Goal: Transaction & Acquisition: Obtain resource

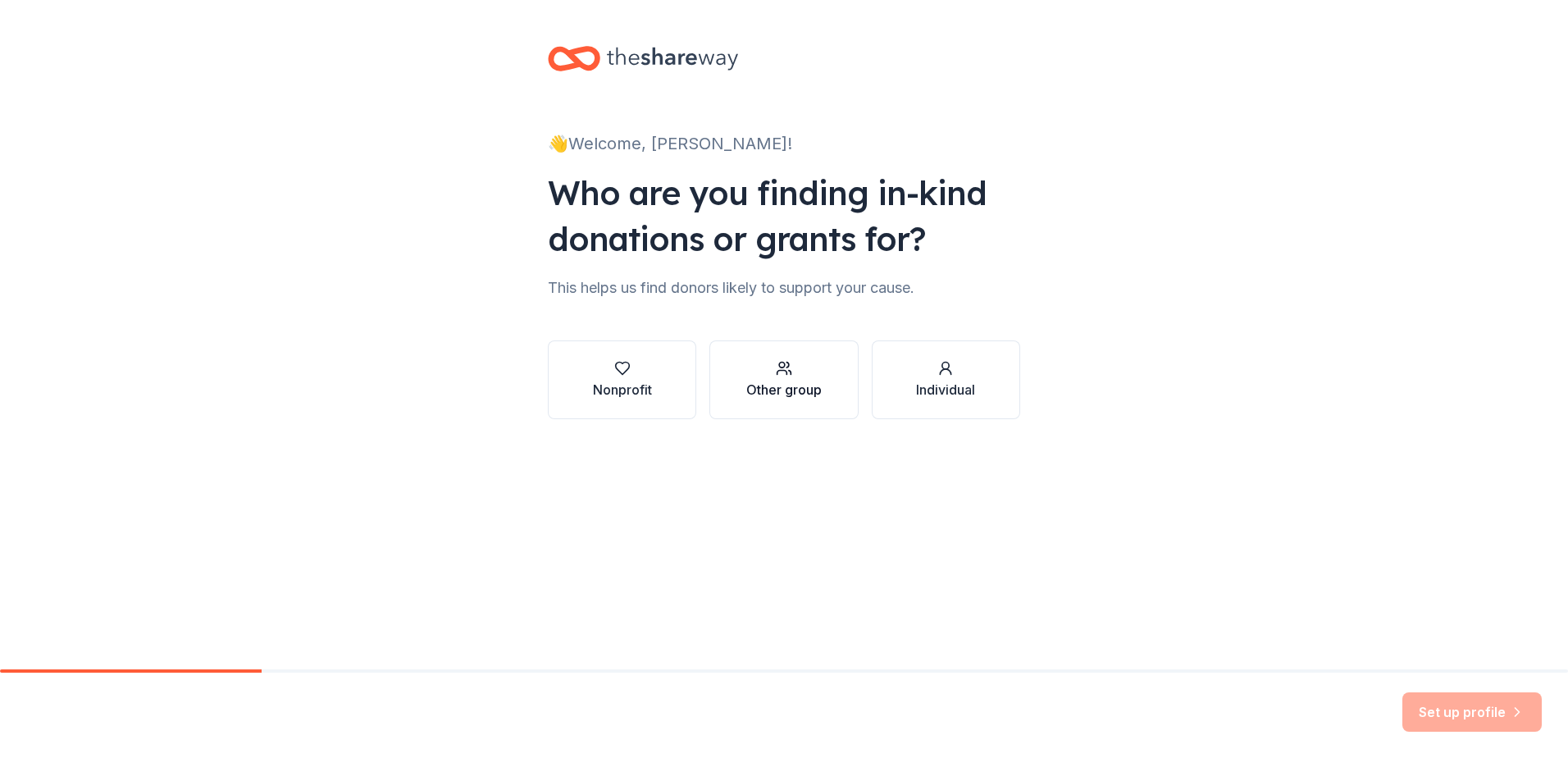
click at [755, 389] on div "Other group" at bounding box center [784, 390] width 75 height 20
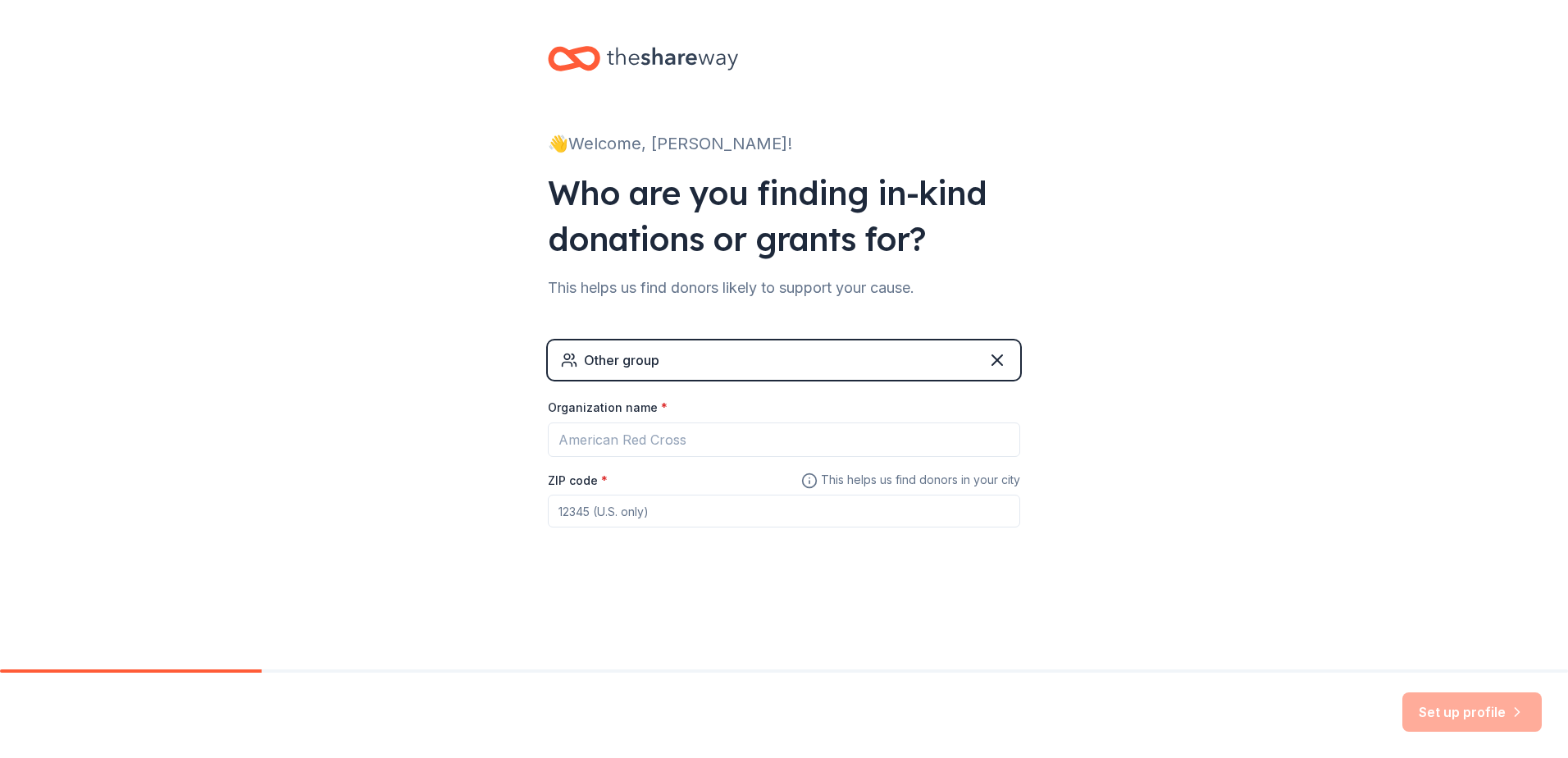
click at [755, 340] on div "Other group Organization name * ZIP code * This helps us find donors in your ci…" at bounding box center [784, 437] width 473 height 246
click at [755, 370] on div "Other group" at bounding box center [784, 360] width 473 height 39
click at [744, 435] on input "Organization name *" at bounding box center [784, 440] width 473 height 35
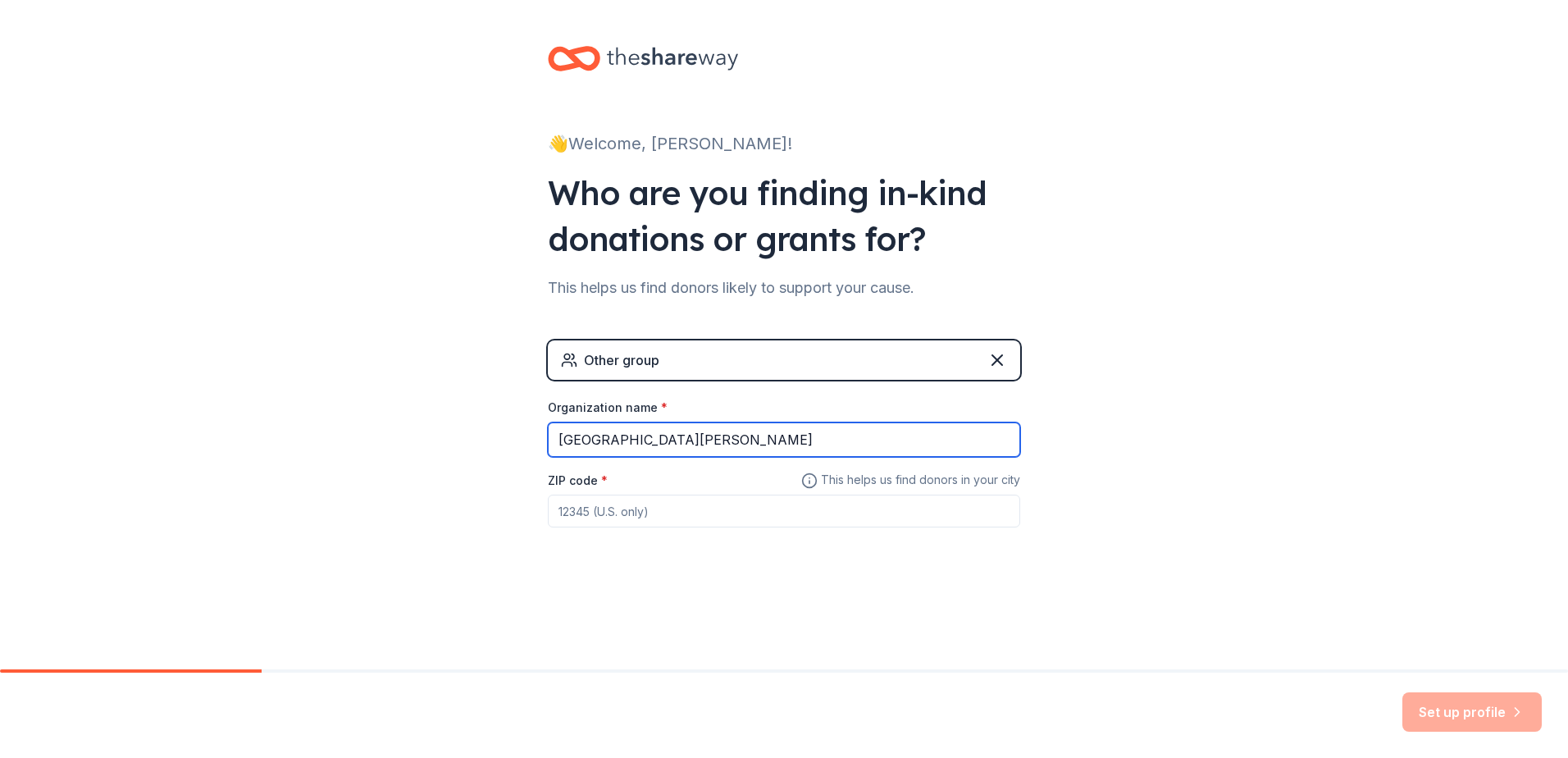
type input "[GEOGRAPHIC_DATA][PERSON_NAME]"
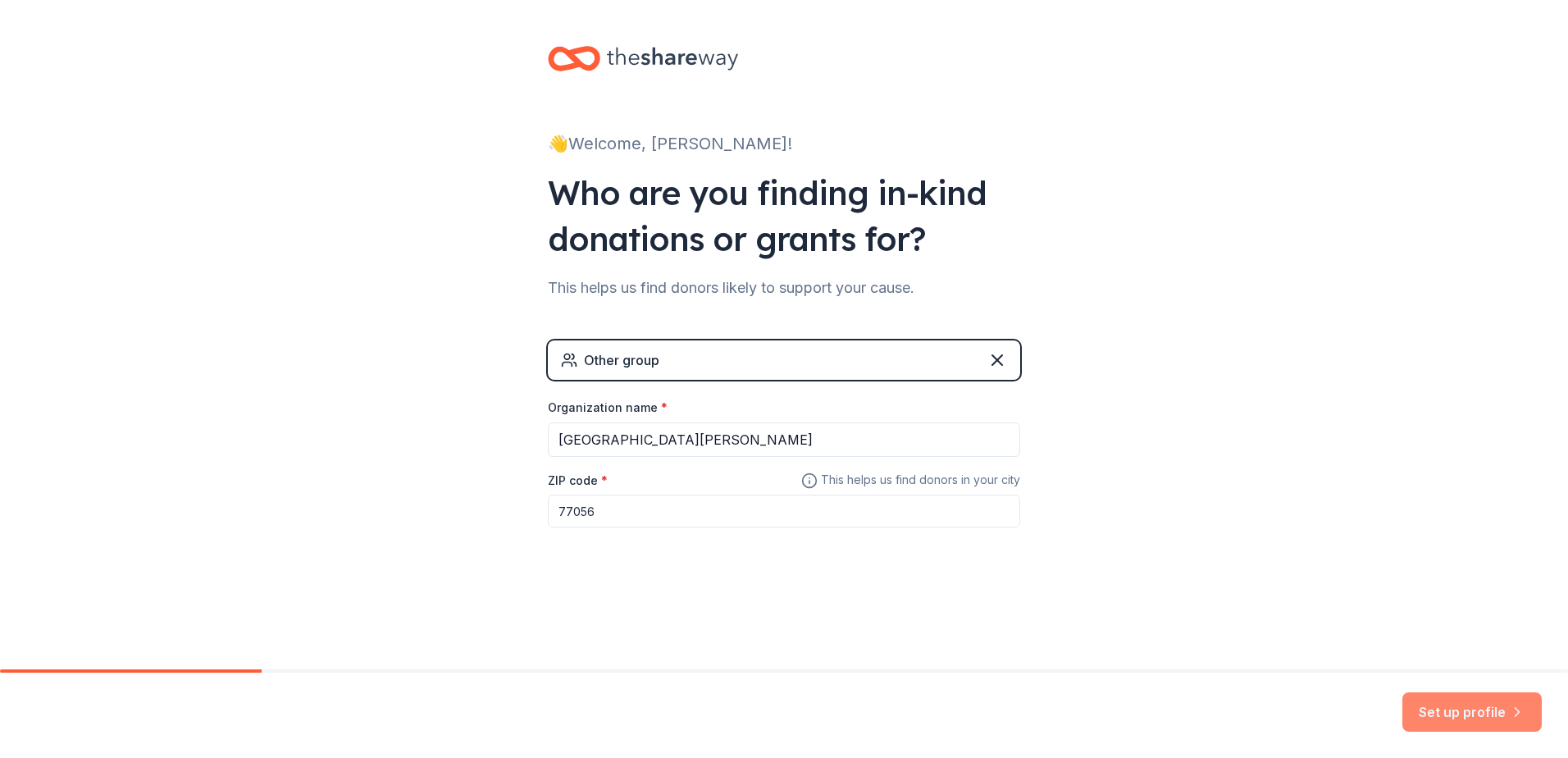
type input "77056"
click at [755, 515] on button "Set up profile" at bounding box center [1472, 712] width 139 height 39
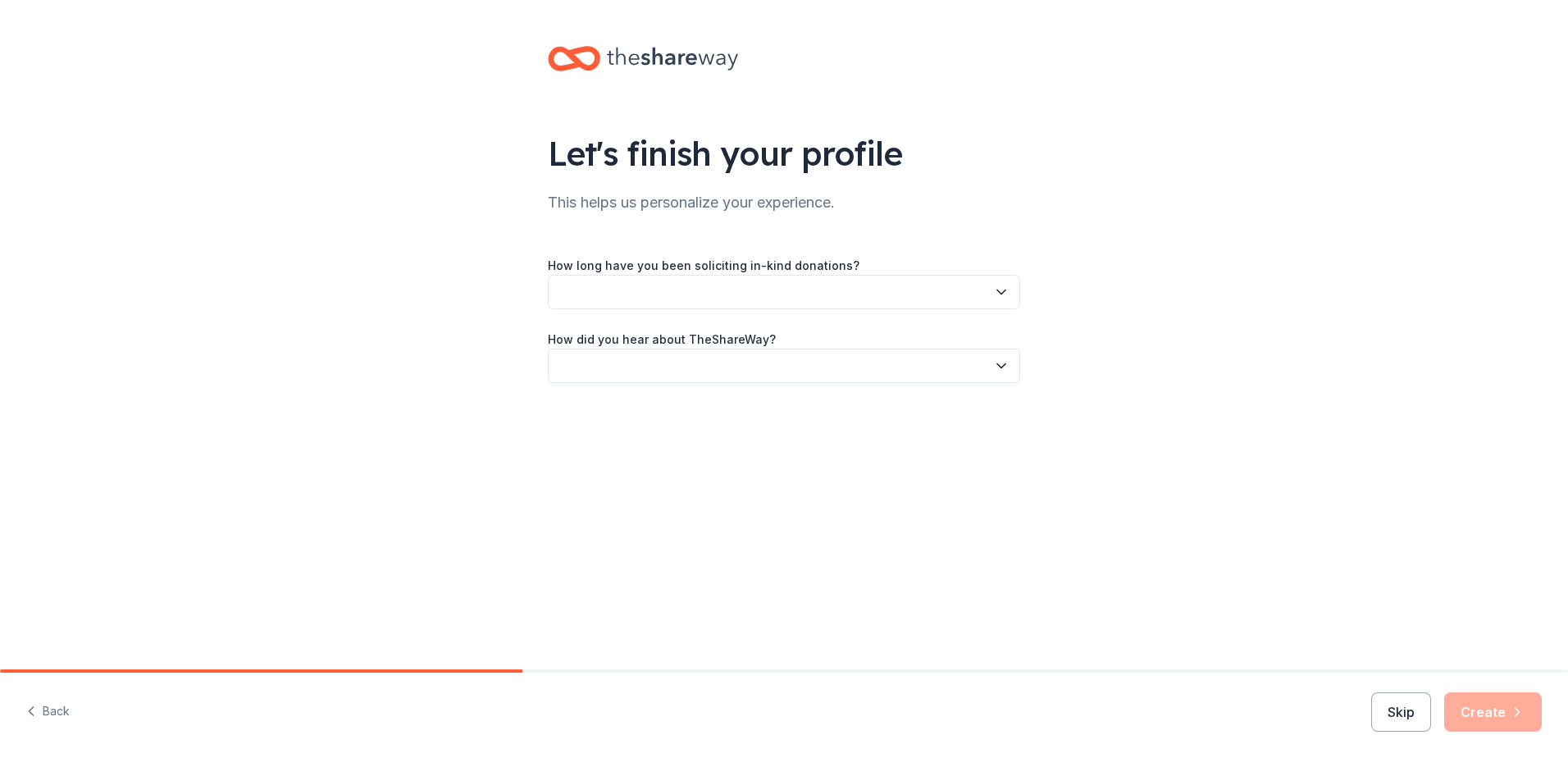
click at [755, 515] on div "Skip Create" at bounding box center [1456, 712] width 171 height 39
click at [755, 515] on div "Back Skip Create" at bounding box center [784, 715] width 1568 height 85
click at [755, 515] on button "Skip" at bounding box center [1401, 712] width 60 height 39
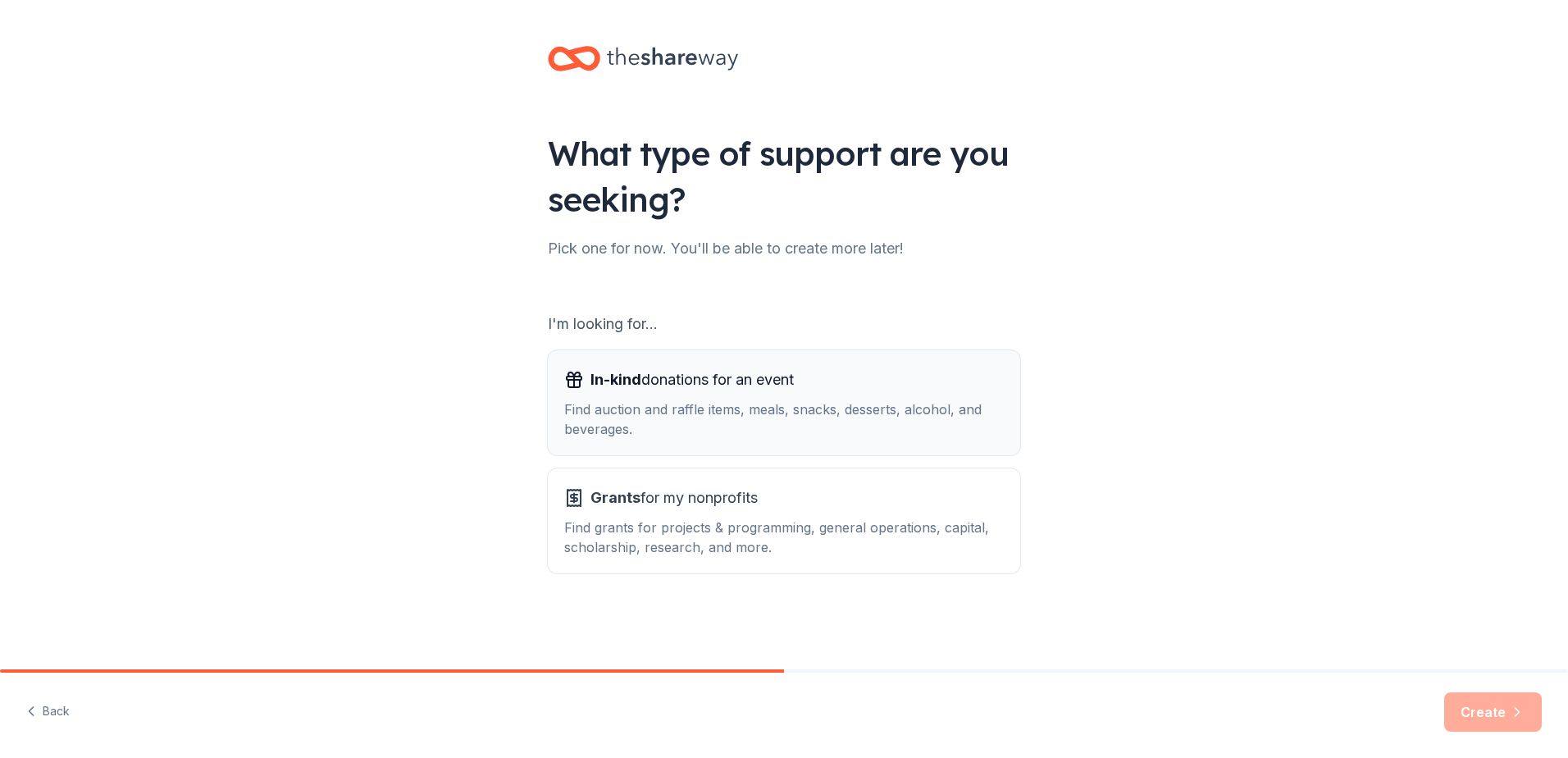
click at [658, 420] on div "Find auction and raffle items, meals, snacks, desserts, alcohol, and beverages." at bounding box center [784, 419] width 440 height 39
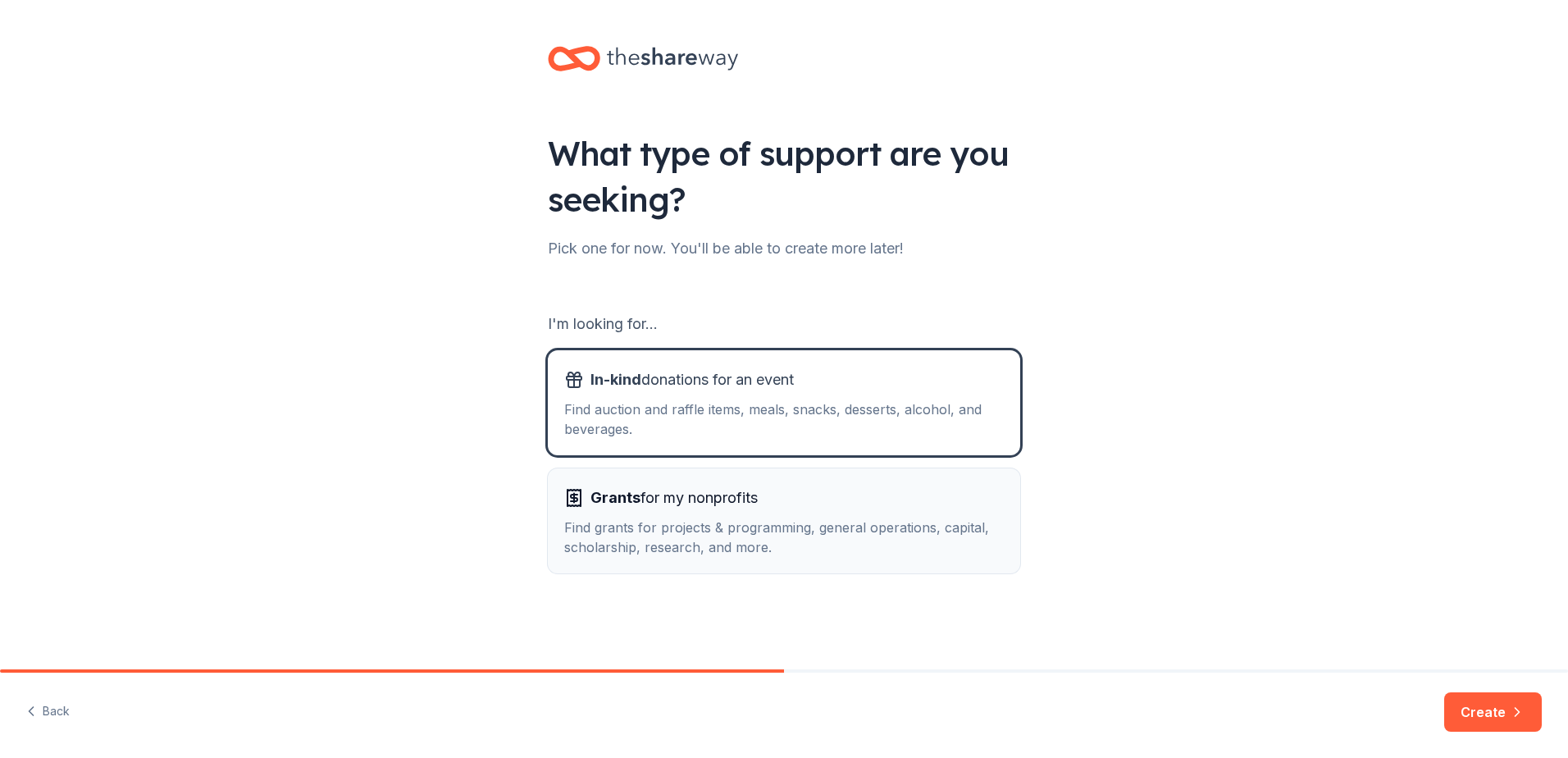
click at [671, 511] on div "Grants for my nonprofits Find grants for projects & programming, general operat…" at bounding box center [784, 520] width 440 height 72
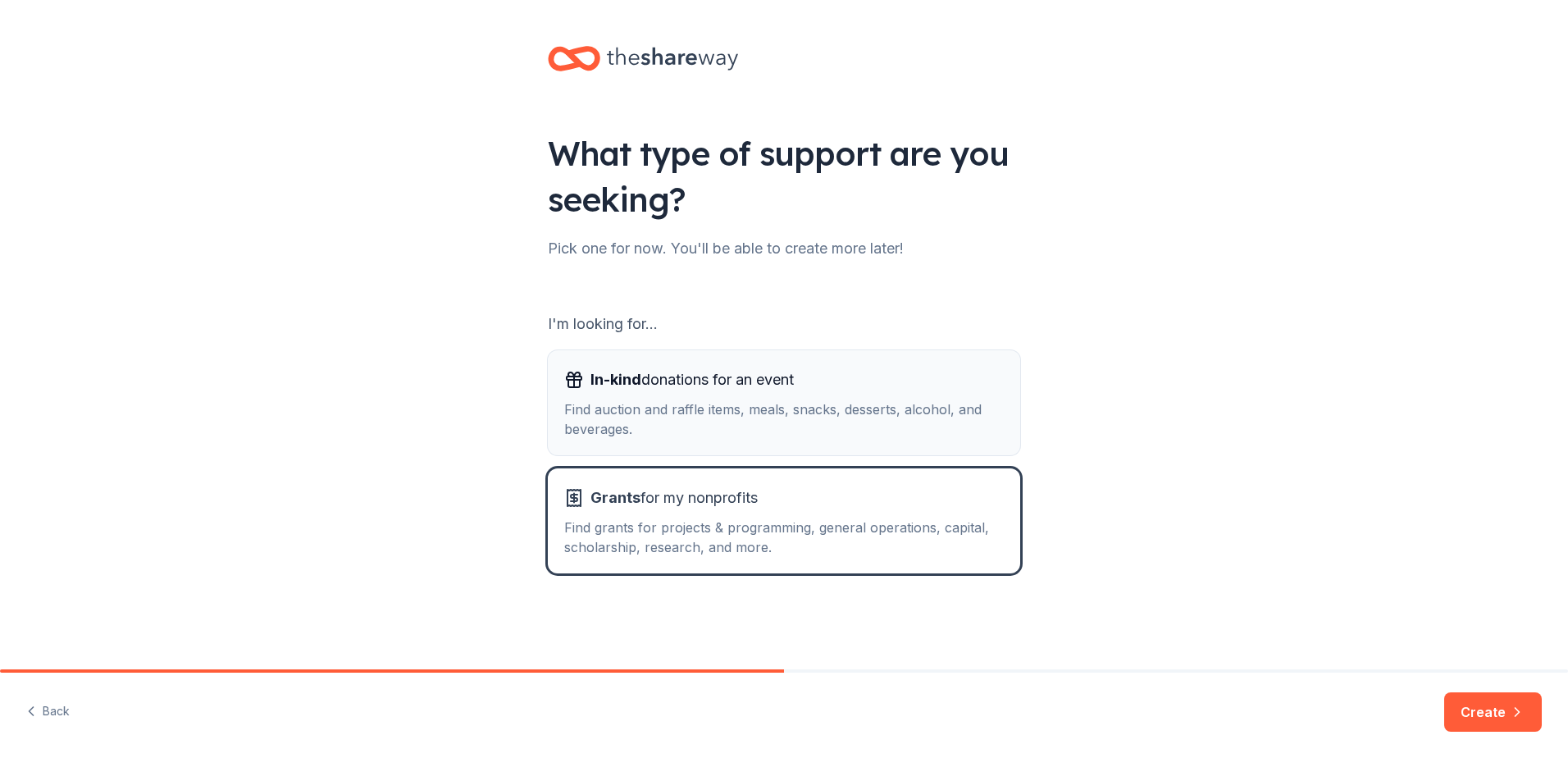
click at [649, 405] on div "Find auction and raffle items, meals, snacks, desserts, alcohol, and beverages." at bounding box center [784, 419] width 440 height 39
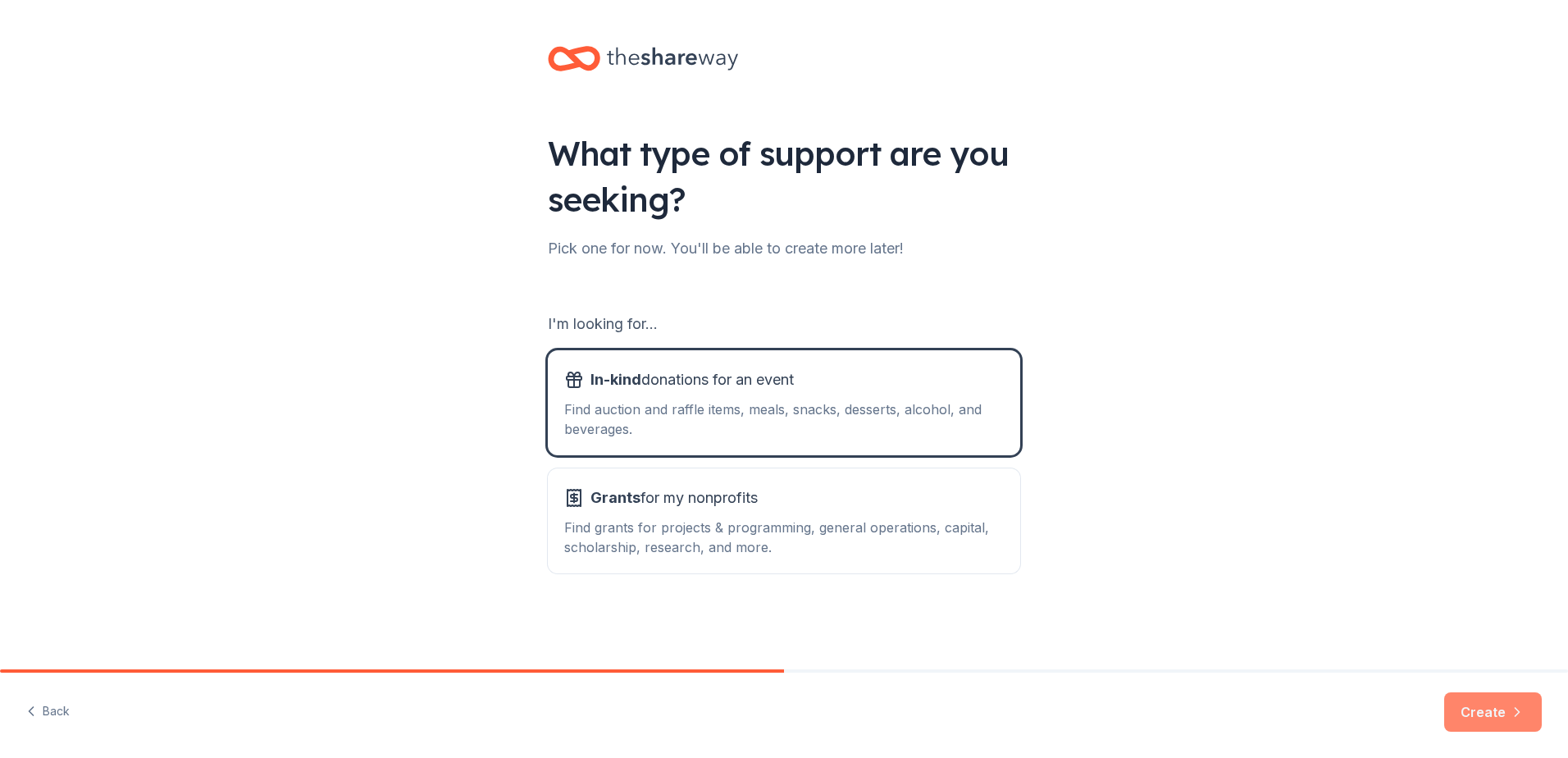
click at [755, 515] on button "Create" at bounding box center [1492, 712] width 97 height 39
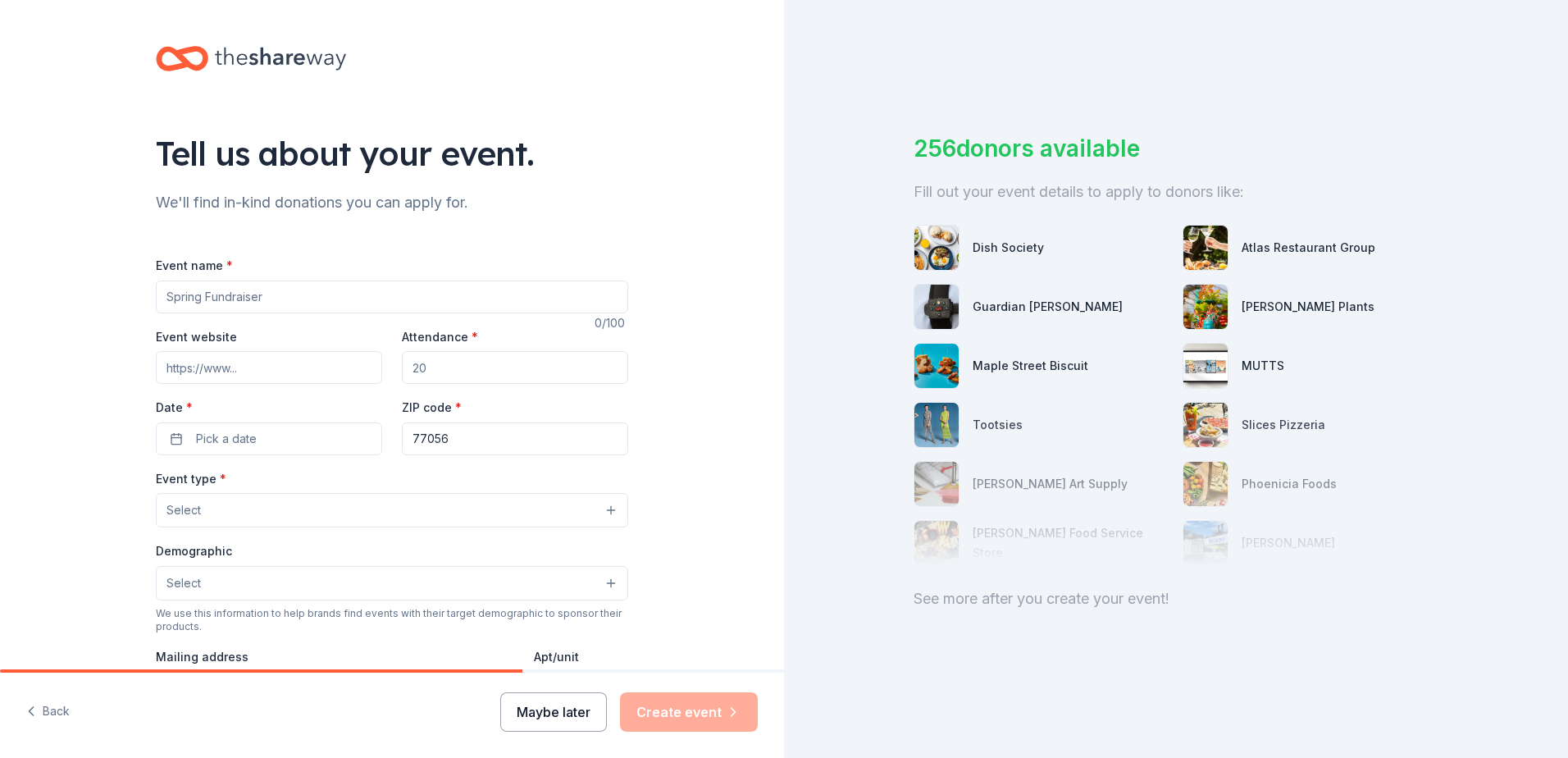
click at [525, 515] on button "Maybe later" at bounding box center [553, 712] width 106 height 39
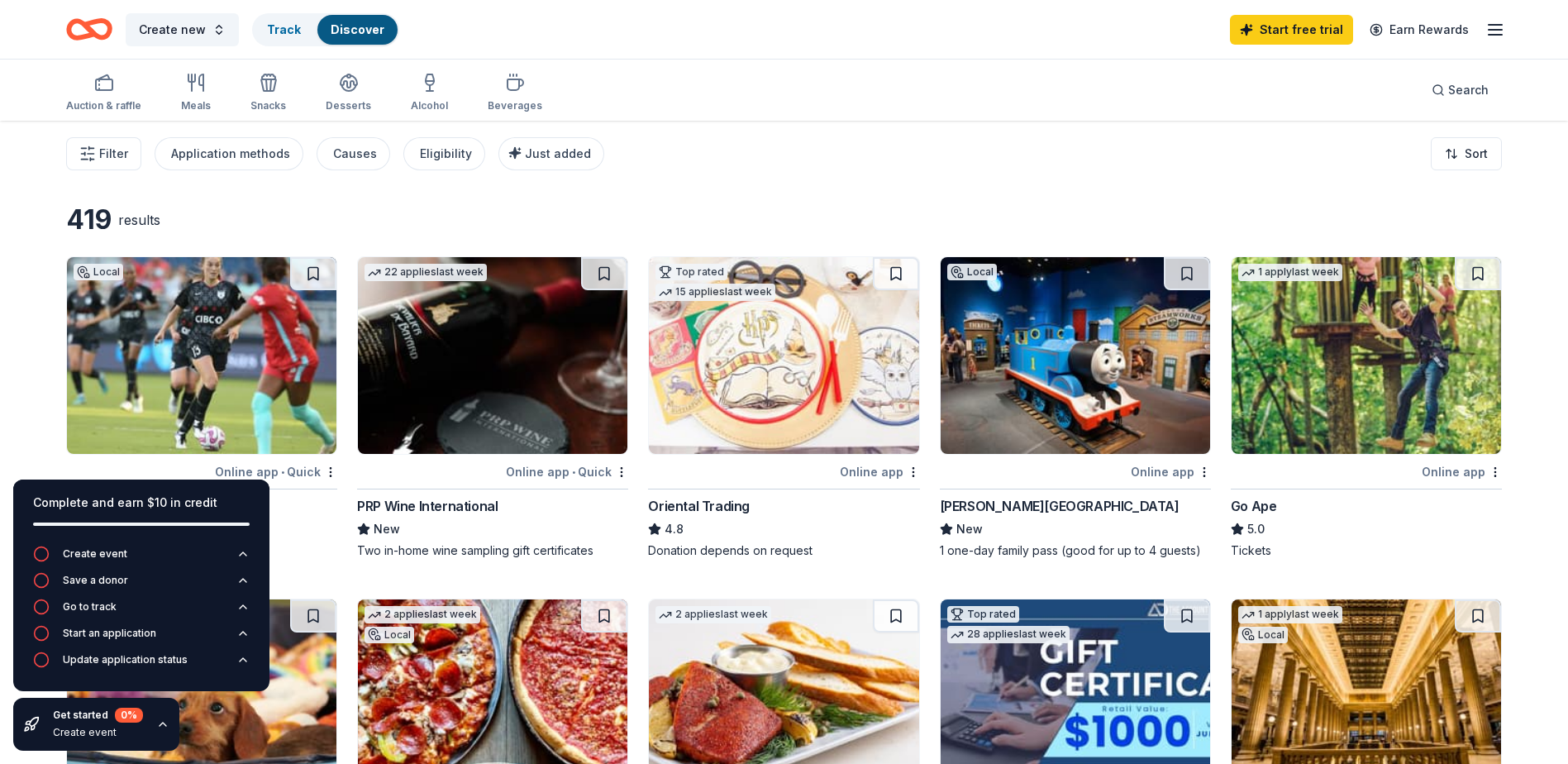
click at [11, 179] on div "Filter Application methods Causes Eligibility Just added Sort" at bounding box center [784, 153] width 1568 height 66
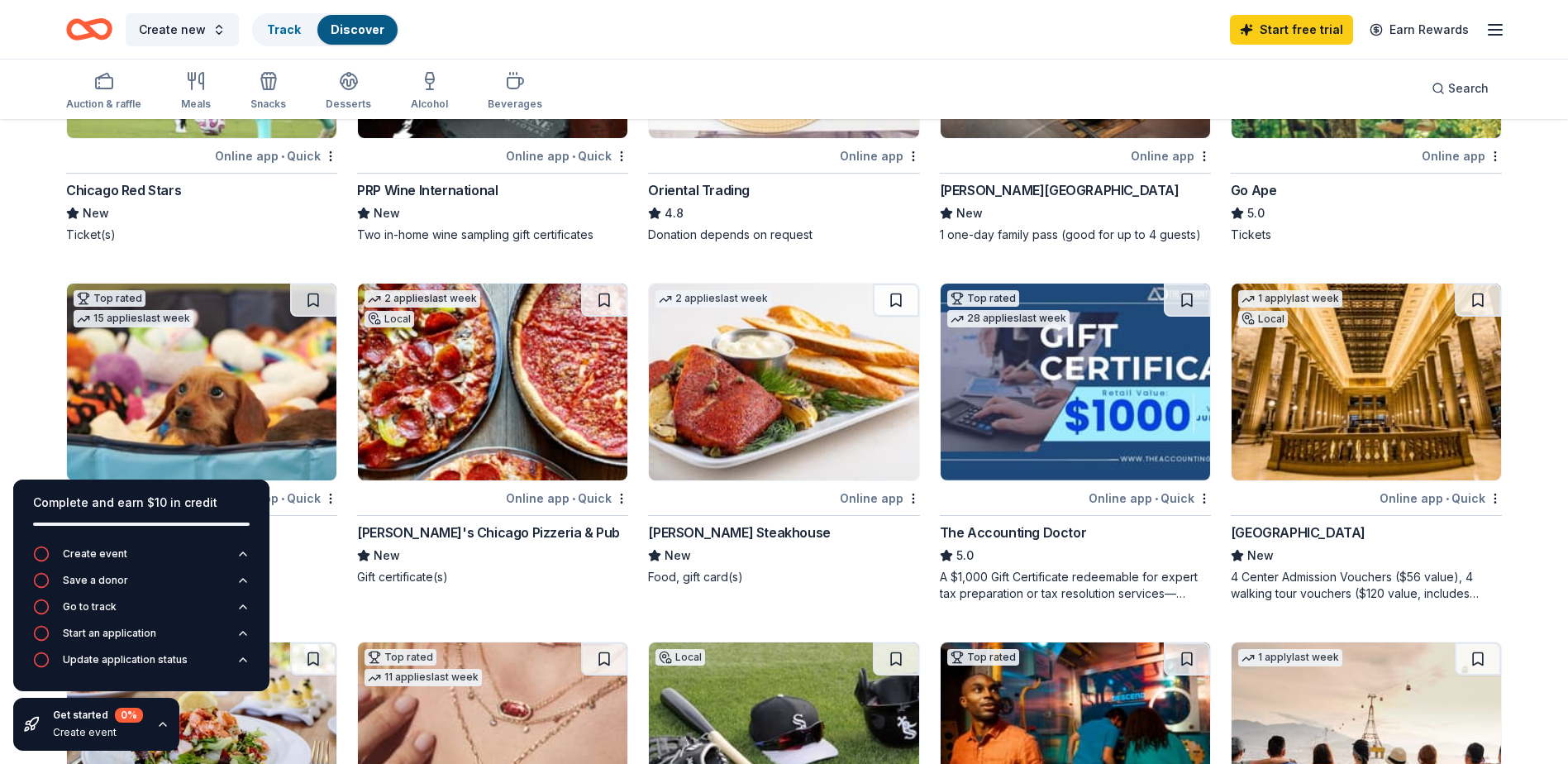
scroll to position [248, 0]
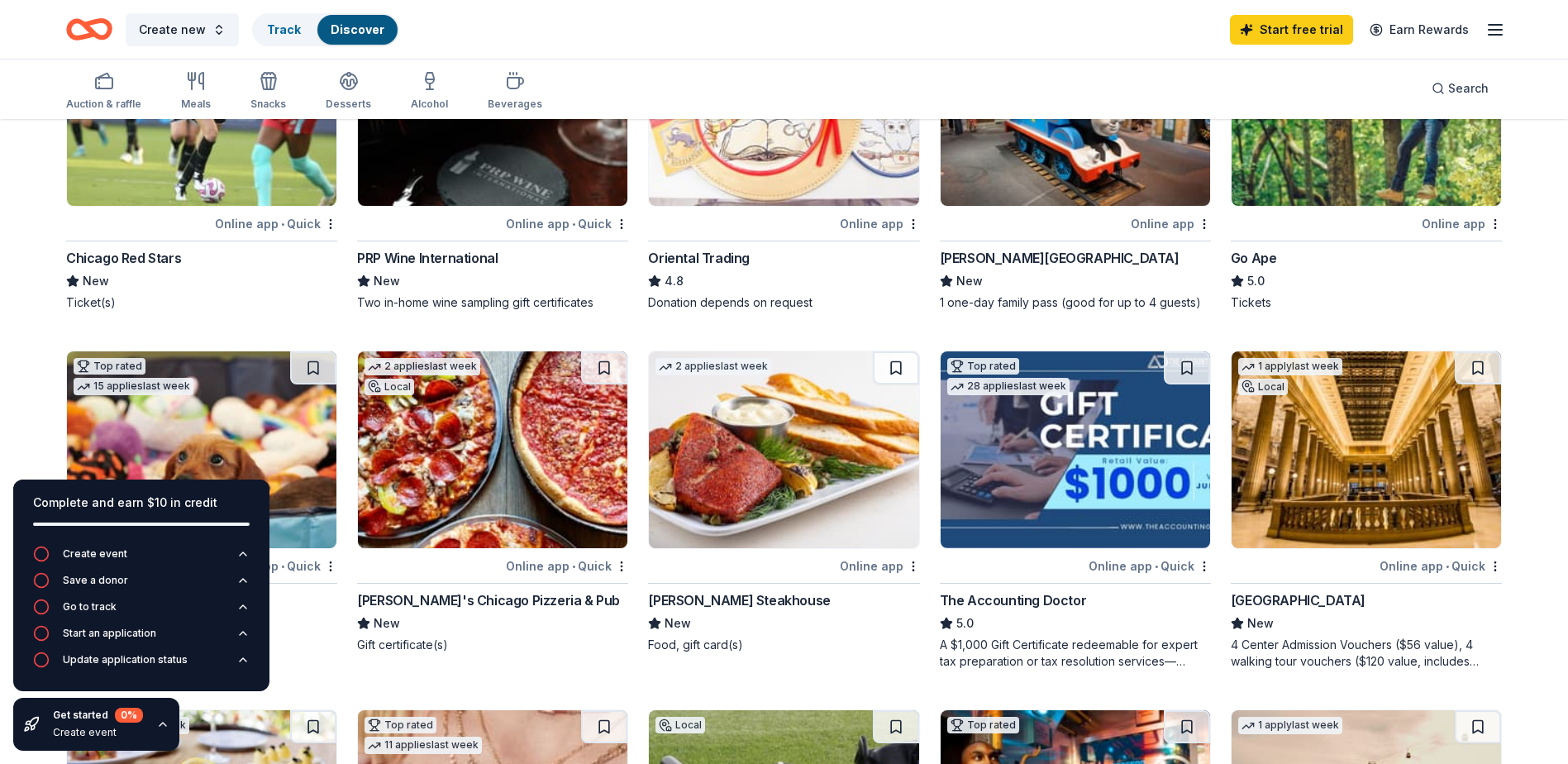
click at [761, 486] on img at bounding box center [784, 450] width 269 height 196
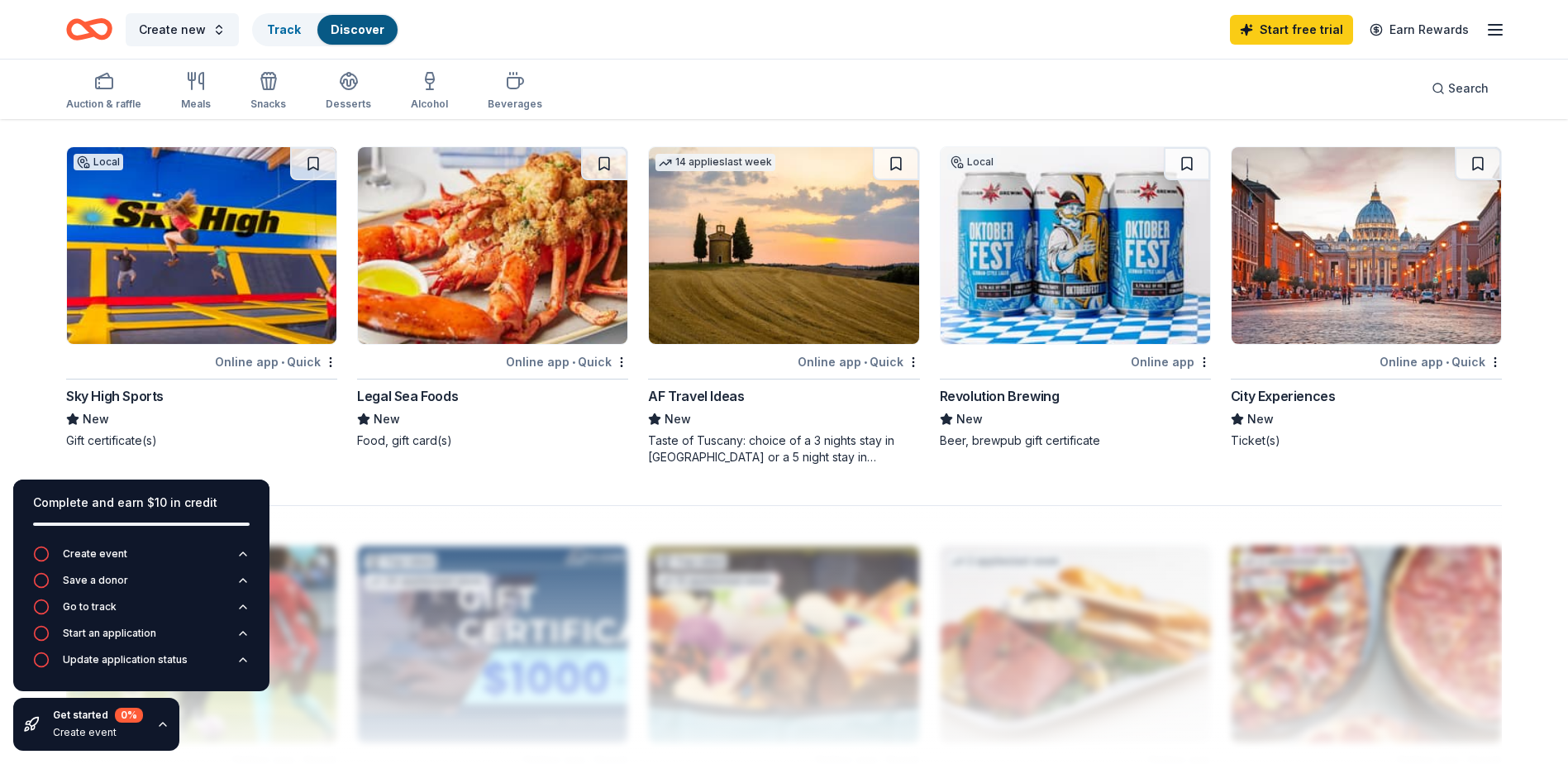
scroll to position [1158, 0]
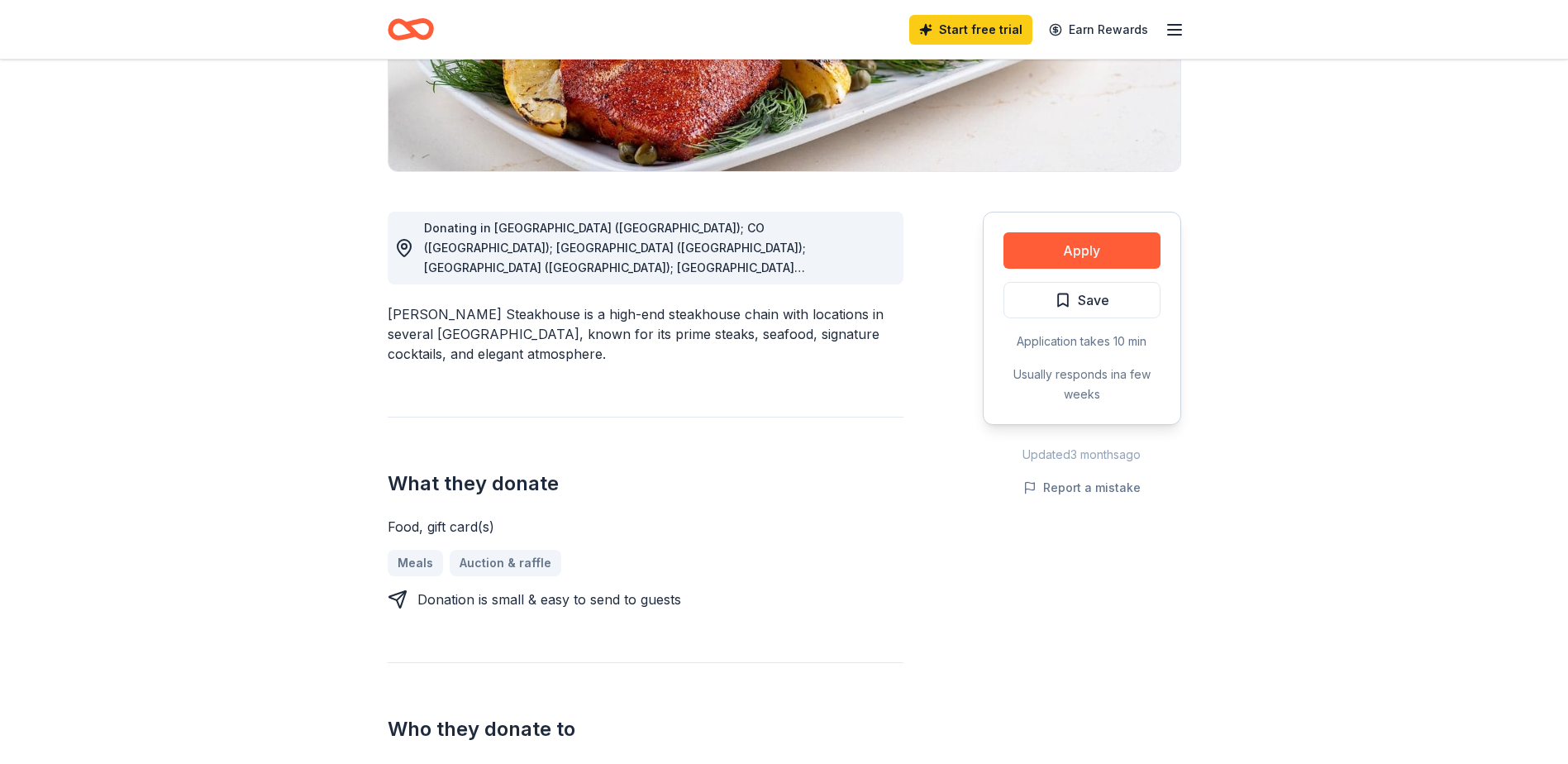
scroll to position [248, 0]
